Goal: Task Accomplishment & Management: Manage account settings

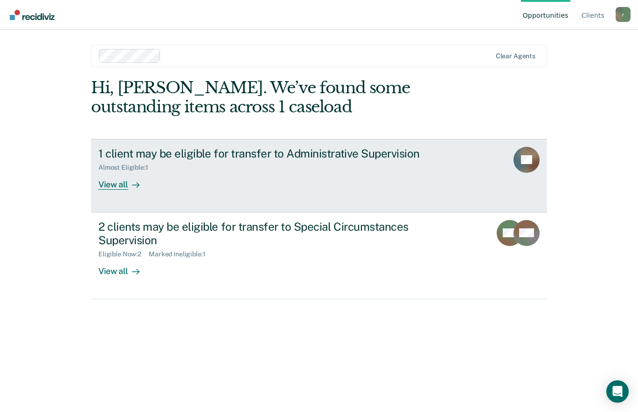
click at [133, 185] on icon at bounding box center [135, 185] width 7 height 0
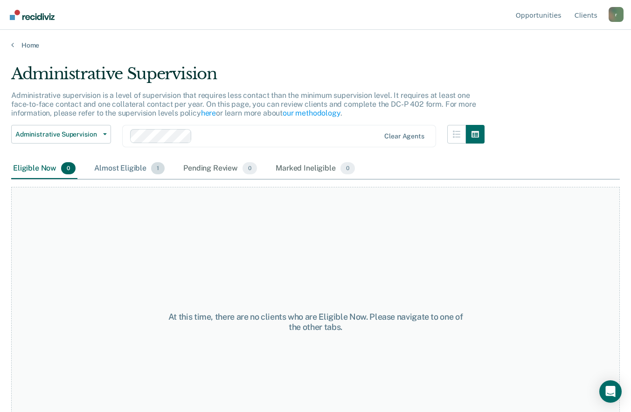
click at [135, 168] on div "Almost Eligible 1" at bounding box center [129, 168] width 74 height 21
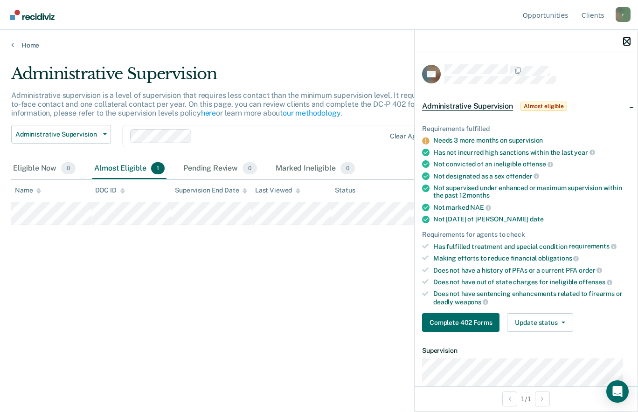
click at [625, 40] on icon "button" at bounding box center [626, 41] width 7 height 7
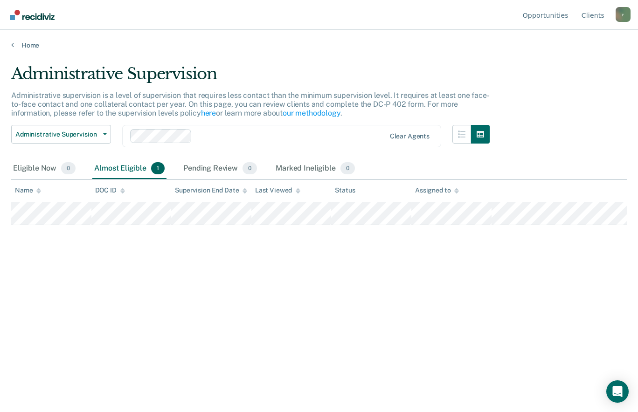
click at [35, 44] on link "Home" at bounding box center [318, 45] width 615 height 8
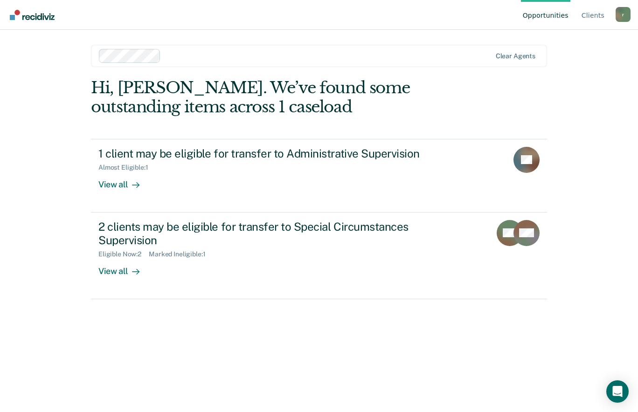
click at [114, 271] on div "View all" at bounding box center [124, 267] width 52 height 18
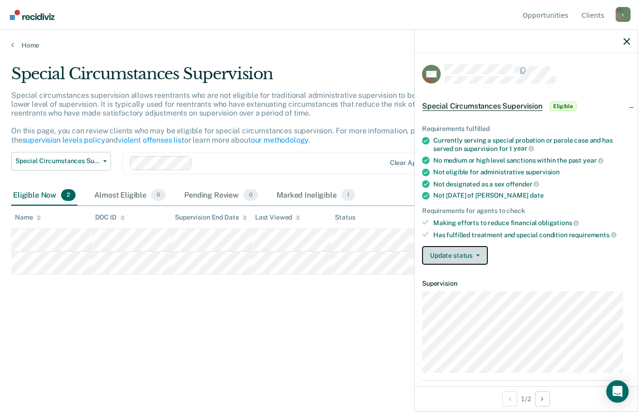
click at [478, 255] on icon "button" at bounding box center [478, 256] width 4 height 2
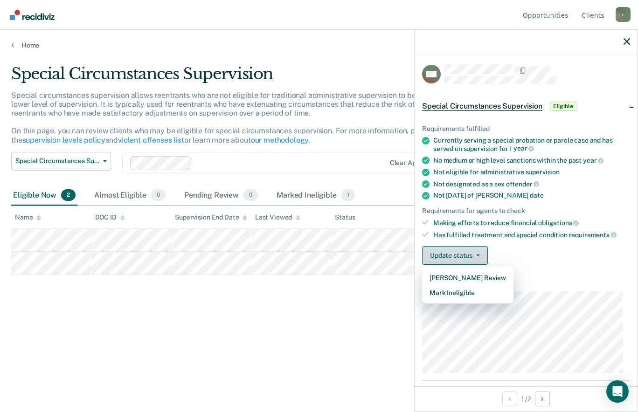
click at [481, 293] on button "Mark Ineligible" at bounding box center [467, 292] width 91 height 15
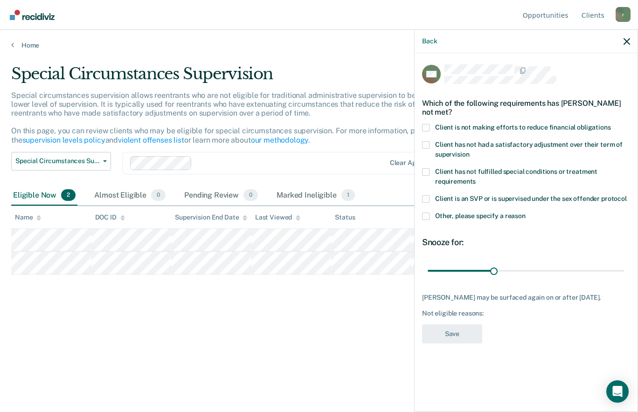
type input "60"
click at [424, 172] on span at bounding box center [425, 171] width 7 height 7
click at [475, 178] on input "Client has not fulfilled special conditions or treatment requirements" at bounding box center [475, 178] width 0 height 0
click at [452, 344] on button "Save" at bounding box center [452, 333] width 60 height 19
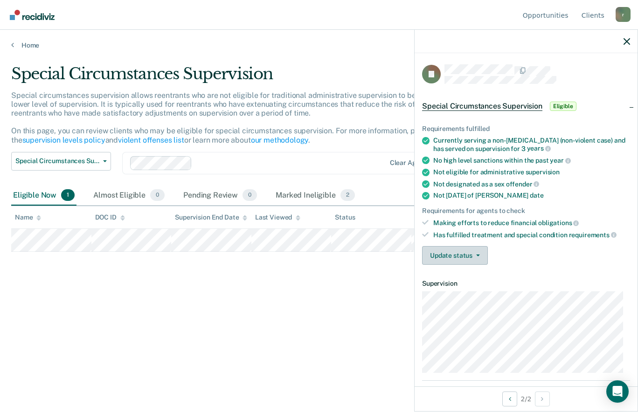
click at [470, 257] on button "Update status" at bounding box center [455, 255] width 66 height 19
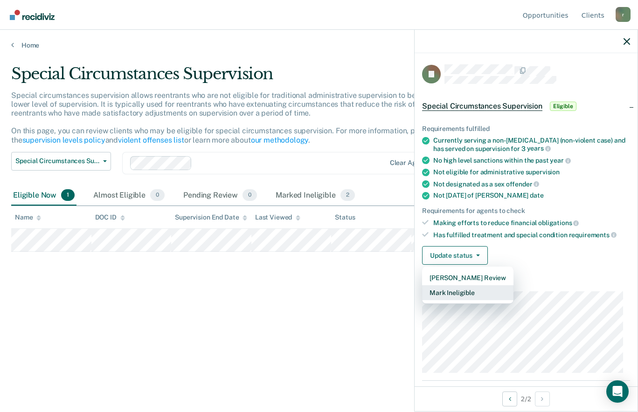
click at [472, 296] on button "Mark Ineligible" at bounding box center [467, 292] width 91 height 15
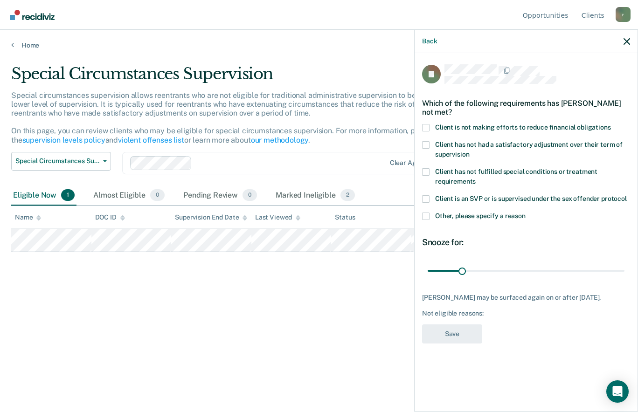
click at [426, 216] on span at bounding box center [425, 216] width 7 height 7
click at [525, 213] on input "Other, please specify a reason" at bounding box center [525, 213] width 0 height 0
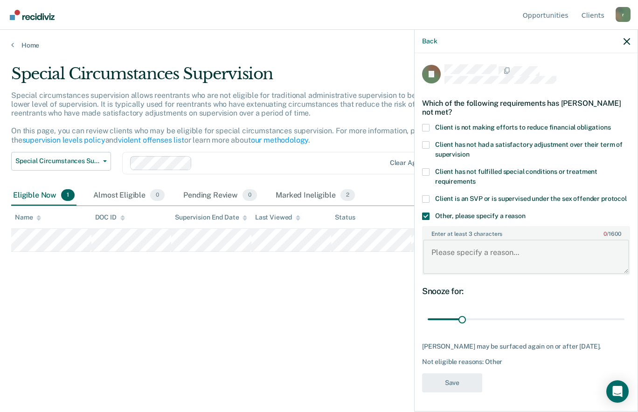
click at [467, 252] on textarea "Enter at least 3 characters 0 / 1600" at bounding box center [526, 257] width 206 height 34
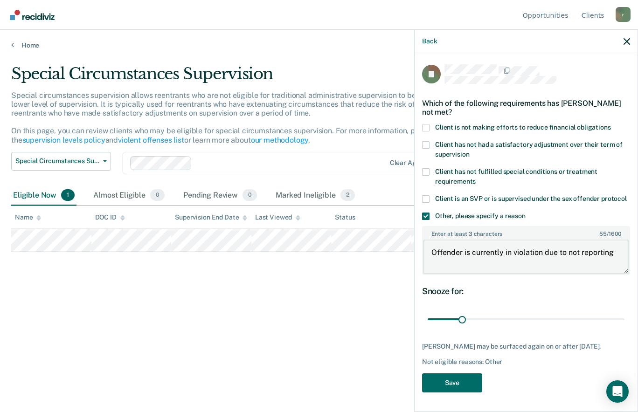
type textarea "Offender is currently in violation due to not reporting,"
type input "120"
type textarea "Offender is currently in violation due to not reporting,"
click at [461, 378] on button "Save" at bounding box center [452, 382] width 60 height 19
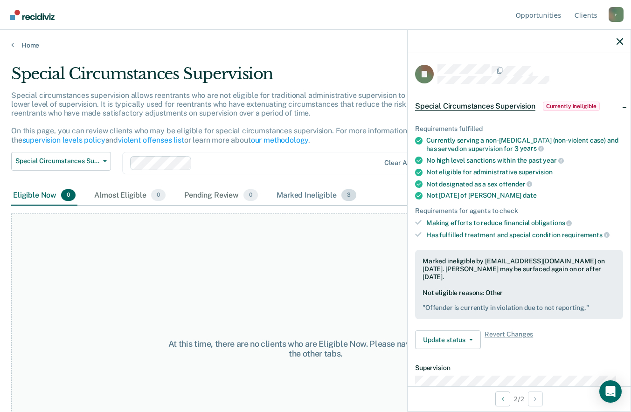
click at [317, 197] on div "Marked Ineligible 3" at bounding box center [316, 196] width 83 height 21
